Goal: Transaction & Acquisition: Download file/media

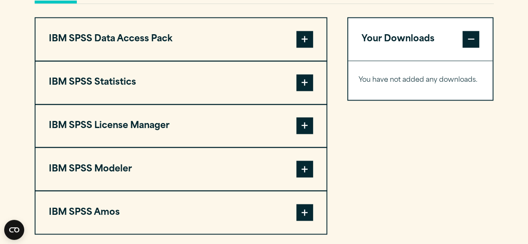
scroll to position [660, 0]
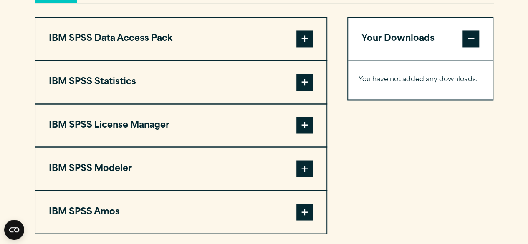
click at [303, 81] on span at bounding box center [305, 82] width 17 height 17
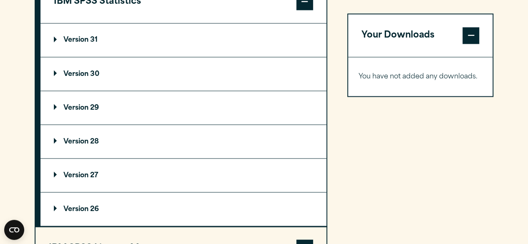
scroll to position [741, 0]
click at [77, 106] on p "Version 29" at bounding box center [76, 107] width 45 height 7
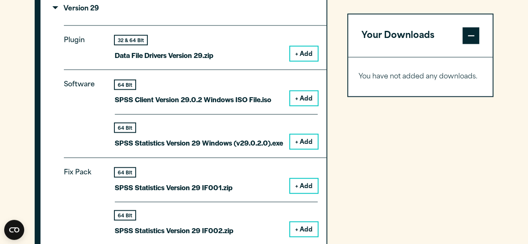
scroll to position [843, 0]
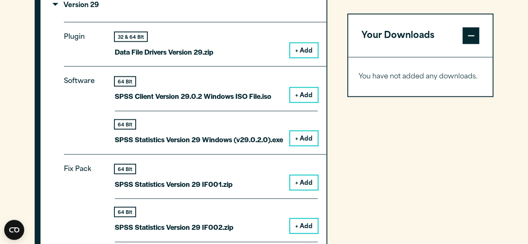
click at [300, 140] on button "+ Add" at bounding box center [304, 139] width 28 height 14
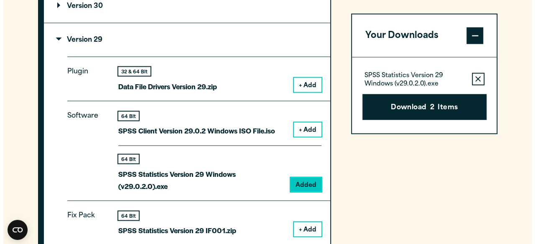
scroll to position [808, 0]
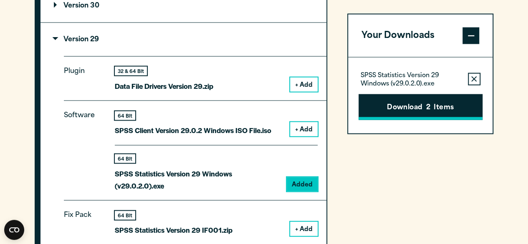
click at [421, 107] on button "Download 2 Items" at bounding box center [421, 107] width 124 height 26
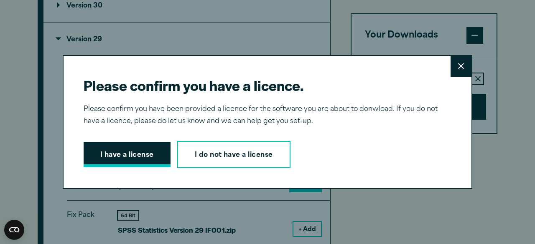
click at [125, 152] on button "I have a license" at bounding box center [127, 155] width 87 height 26
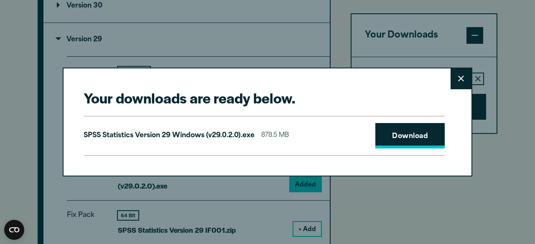
click at [389, 142] on link "Download" at bounding box center [409, 136] width 69 height 26
